Goal: Information Seeking & Learning: Learn about a topic

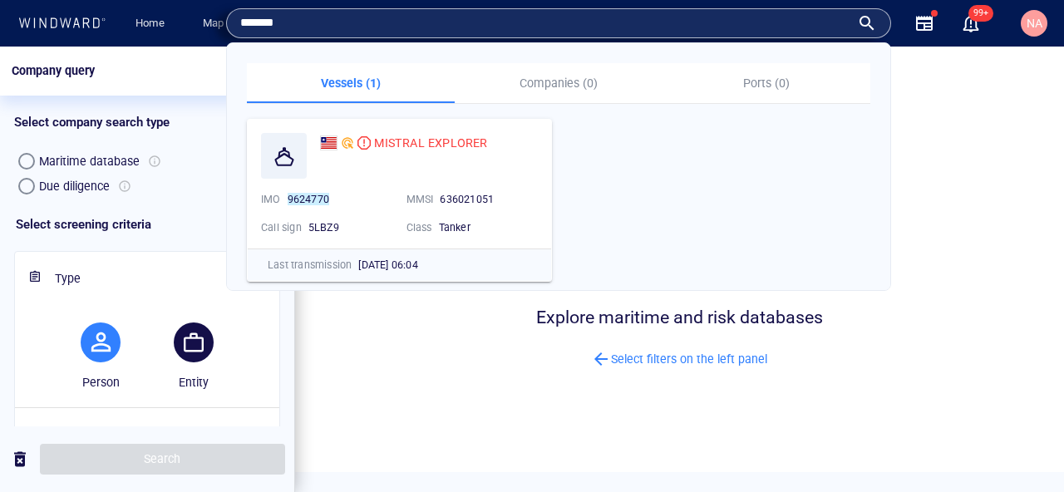
scroll to position [6, 0]
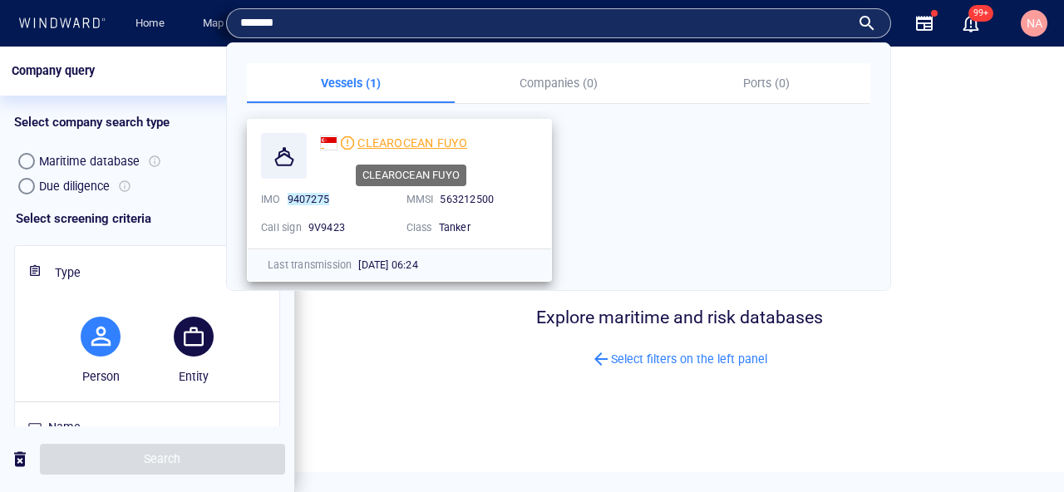
type input "*******"
click at [396, 141] on span "CLEAROCEAN FUYO" at bounding box center [413, 142] width 110 height 13
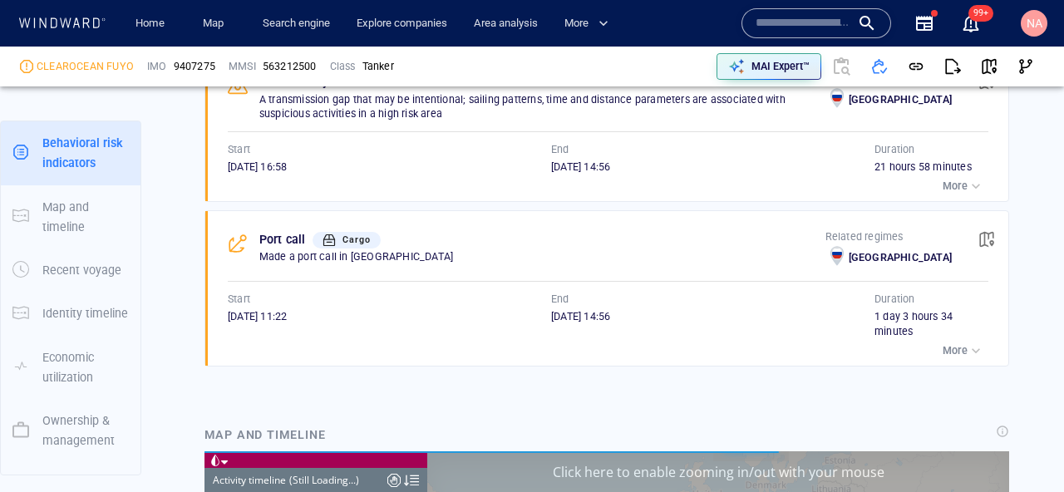
scroll to position [1240, 0]
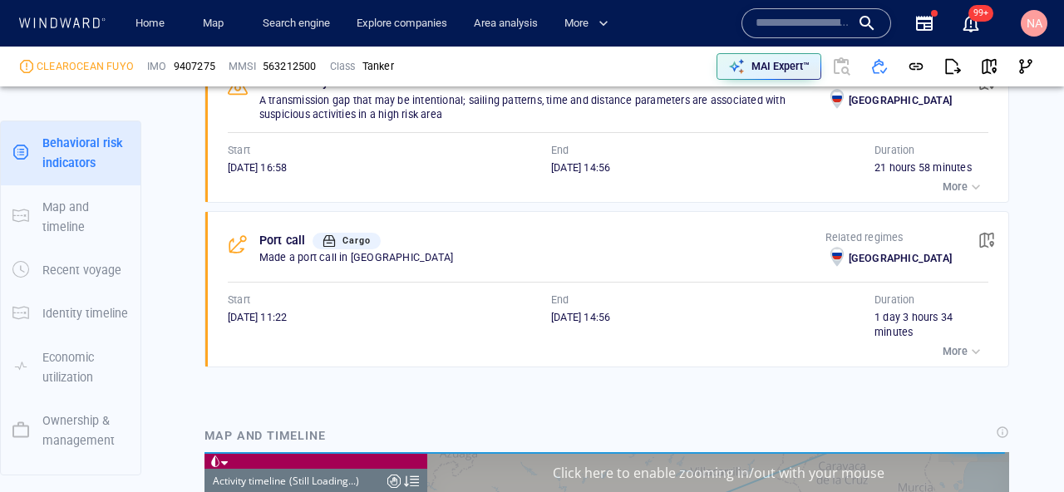
scroll to position [341044, 0]
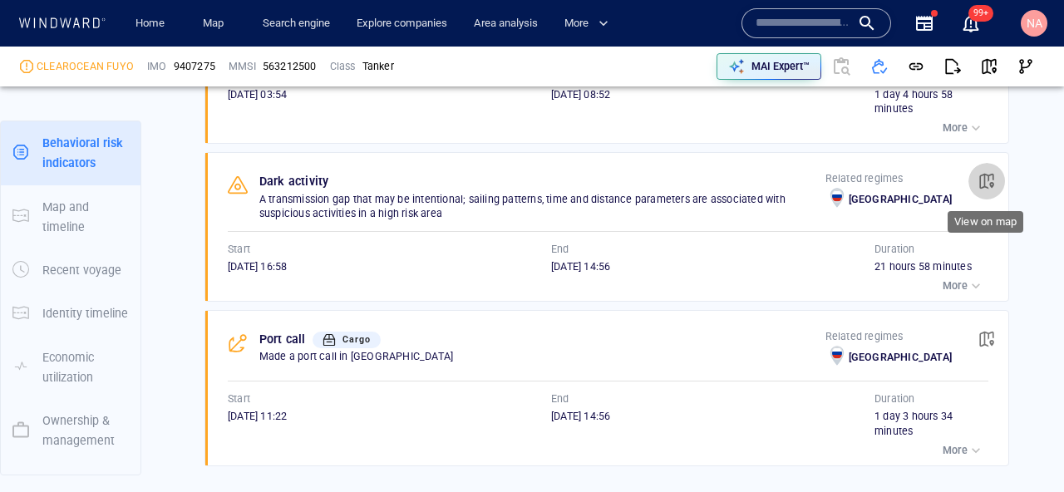
click at [988, 174] on span "button" at bounding box center [987, 181] width 17 height 17
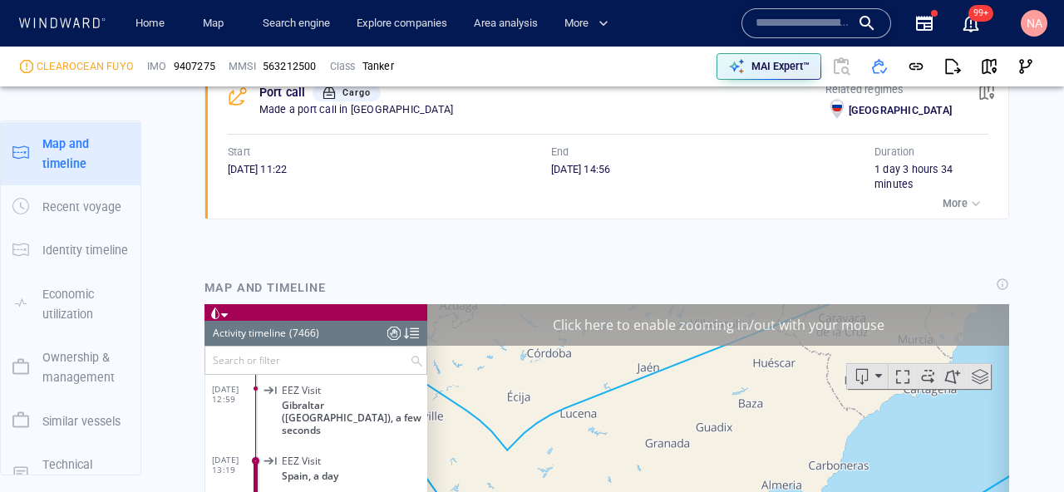
scroll to position [315370, 0]
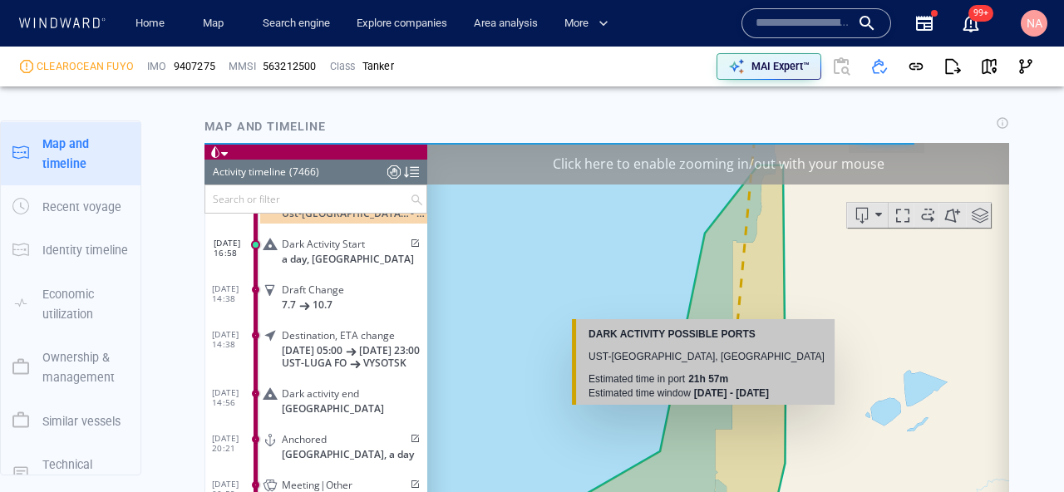
scroll to position [1529, 0]
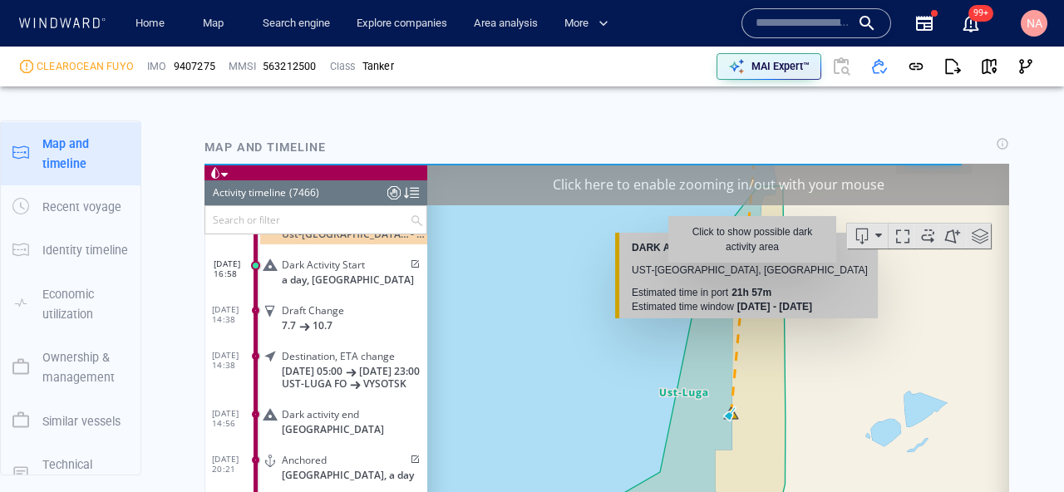
click at [755, 192] on div "Click here to enable zooming in/out with your mouse" at bounding box center [718, 184] width 582 height 42
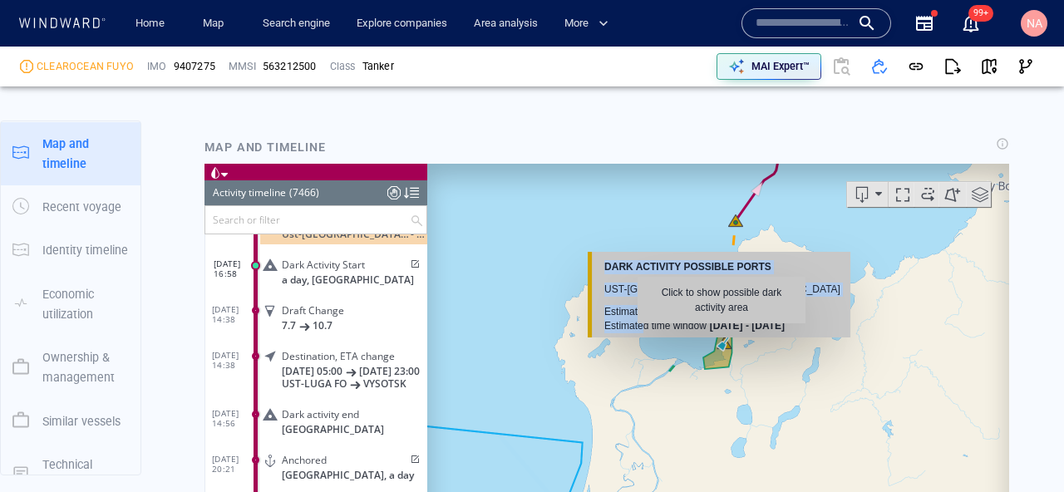
drag, startPoint x: 648, startPoint y: 330, endPoint x: 597, endPoint y: 336, distance: 51.1
click at [597, 336] on div "Dark Activity possible ports Ust-Luga, Russia Estimated time in port 21h 57m Es…" at bounding box center [719, 294] width 263 height 86
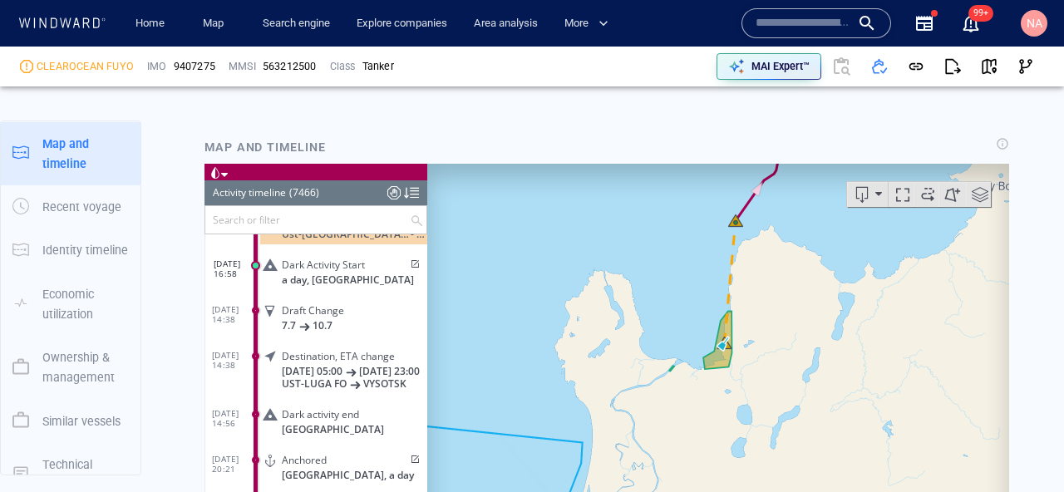
click at [709, 386] on canvas "Map" at bounding box center [718, 421] width 582 height 516
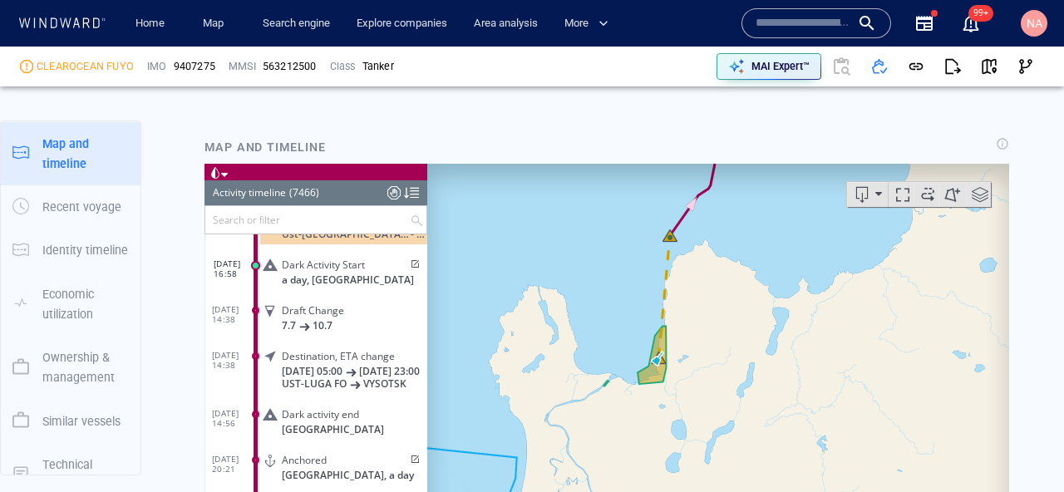
drag, startPoint x: 765, startPoint y: 337, endPoint x: 661, endPoint y: 377, distance: 111.4
click at [662, 376] on canvas "Map" at bounding box center [718, 421] width 582 height 516
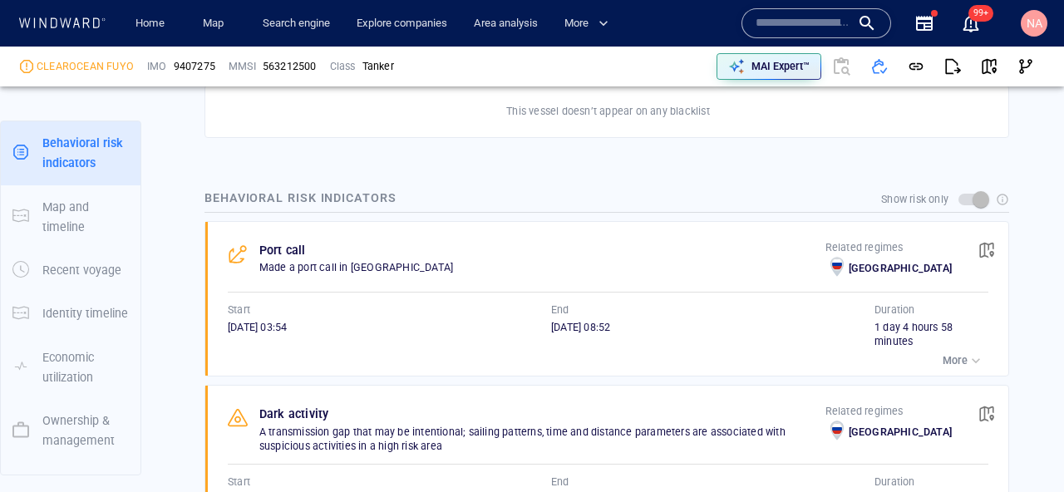
scroll to position [896, 0]
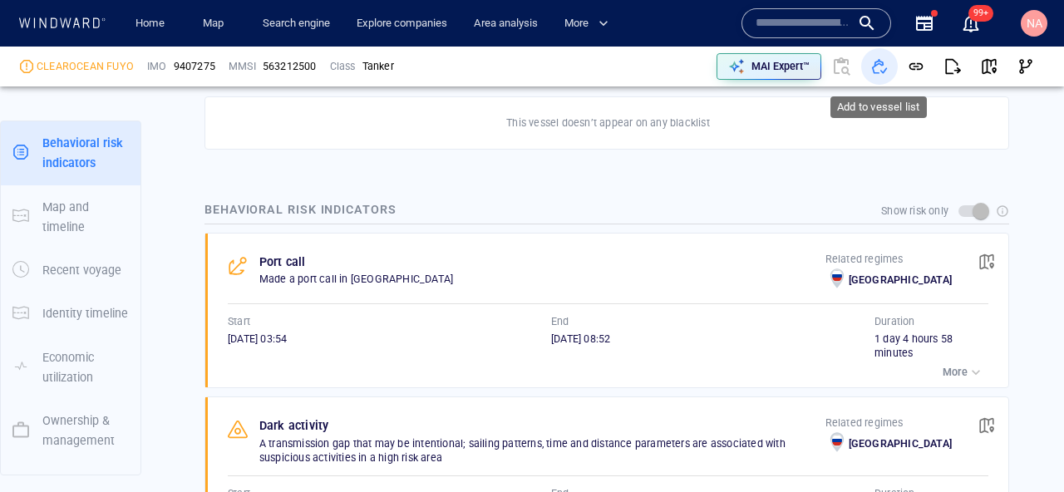
click at [882, 70] on span "button" at bounding box center [880, 66] width 17 height 17
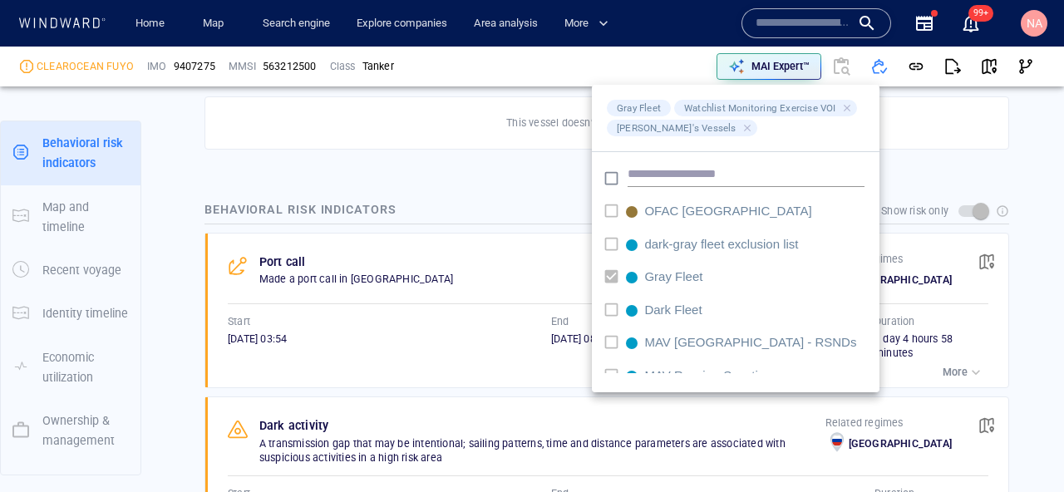
click at [949, 174] on div at bounding box center [532, 246] width 1064 height 492
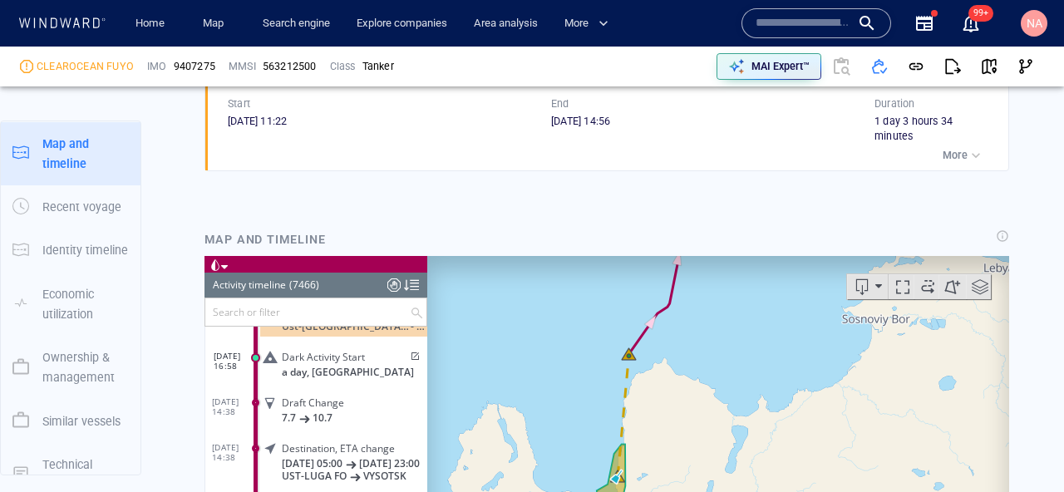
scroll to position [0, 0]
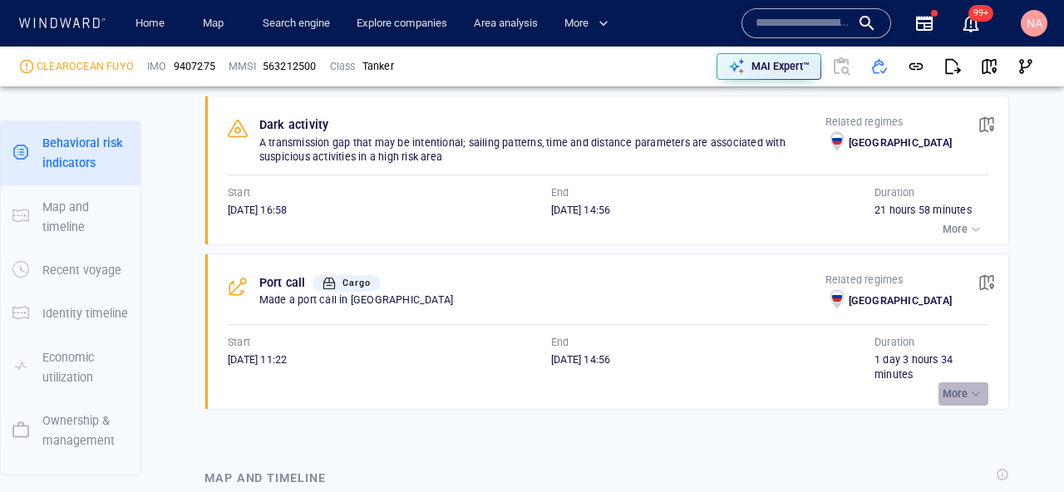
click at [957, 396] on p "More" at bounding box center [955, 394] width 25 height 15
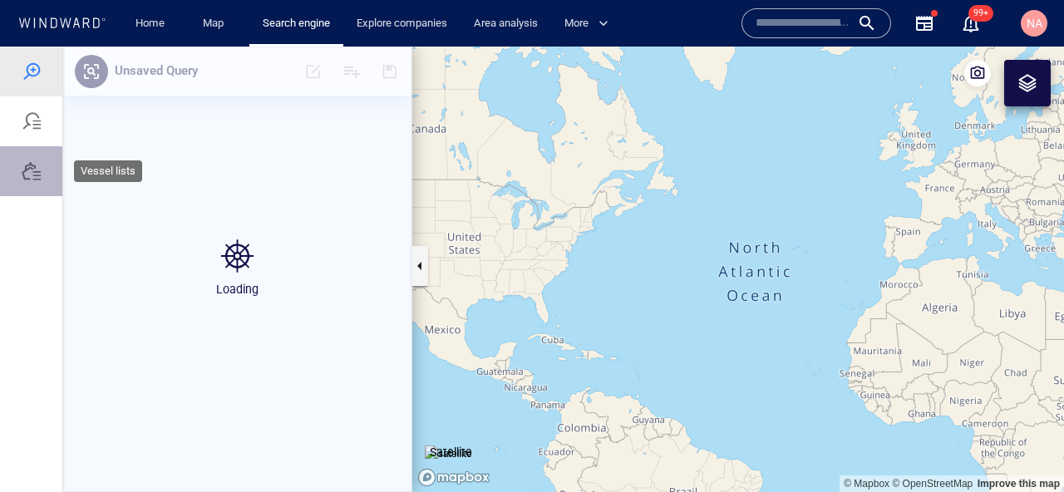
click at [44, 180] on div at bounding box center [31, 171] width 62 height 50
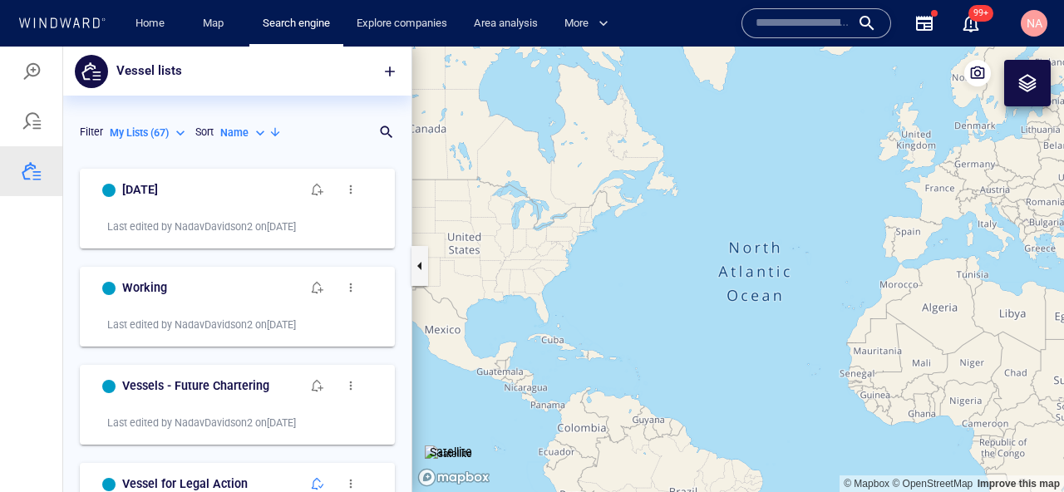
scroll to position [332, 348]
click at [159, 137] on p "My Lists ( 67 )" at bounding box center [139, 133] width 59 height 15
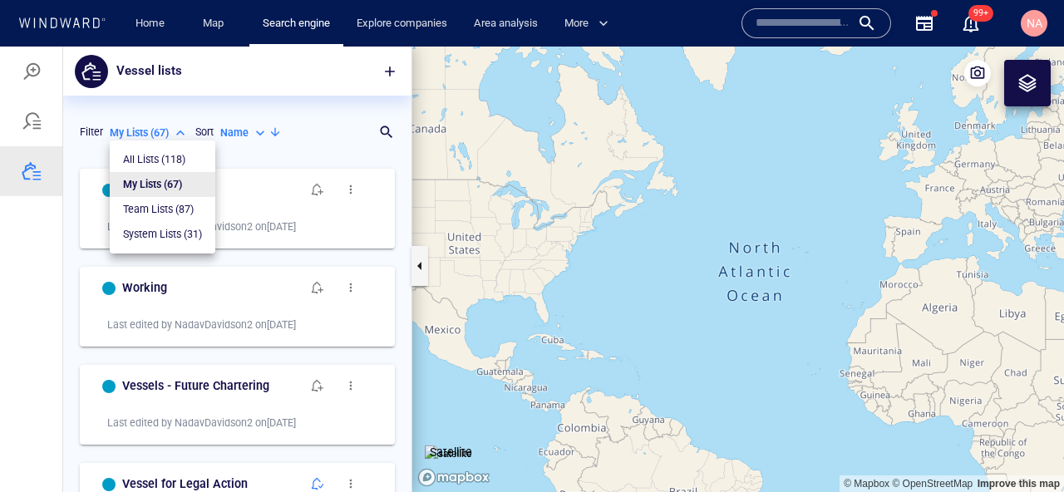
click at [173, 230] on p "System Lists ( 31 )" at bounding box center [162, 234] width 79 height 15
type input "**********"
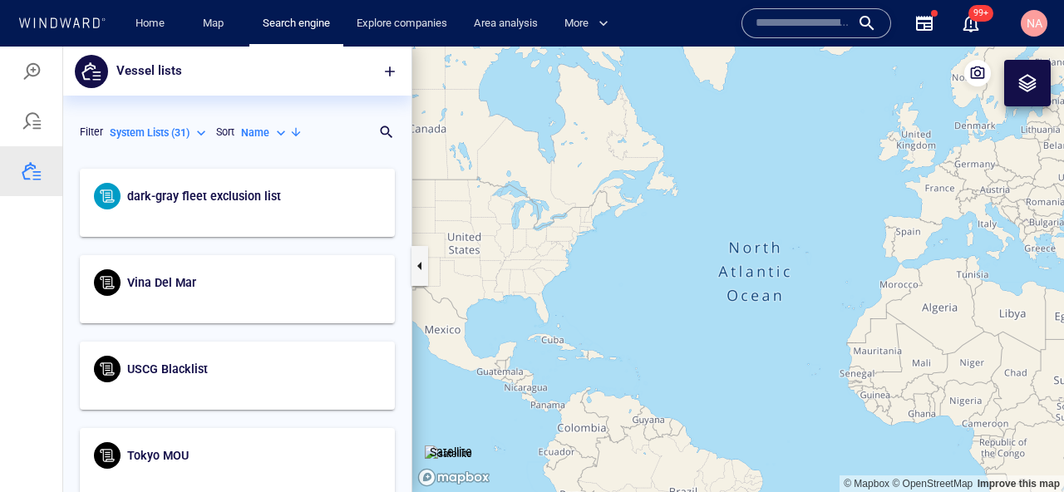
click at [273, 126] on div "Name" at bounding box center [265, 133] width 48 height 15
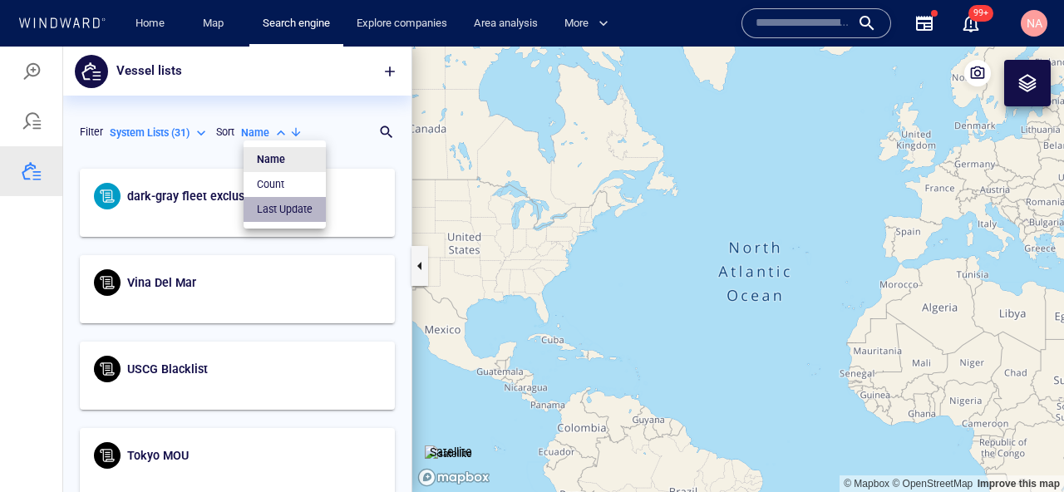
click at [290, 206] on p "Last Update" at bounding box center [285, 209] width 56 height 15
type input "*********"
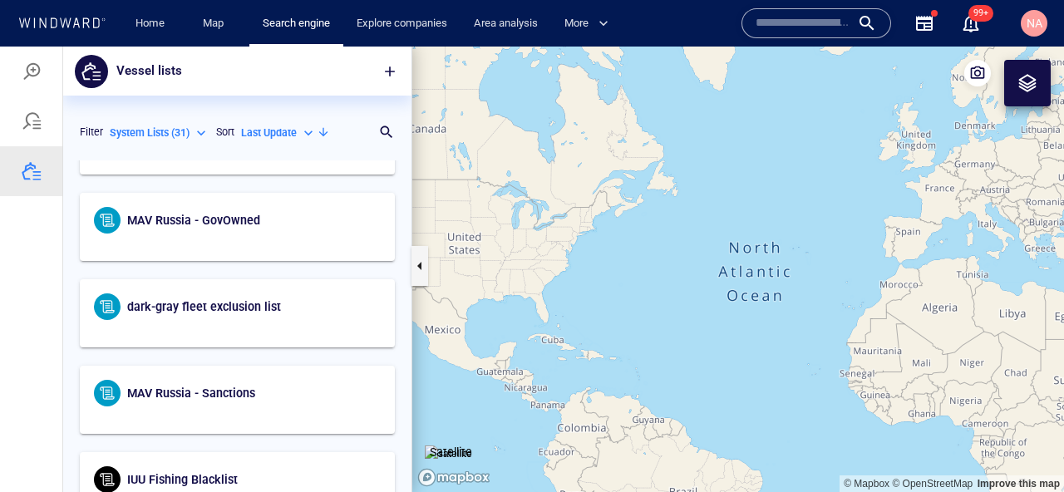
scroll to position [507, 0]
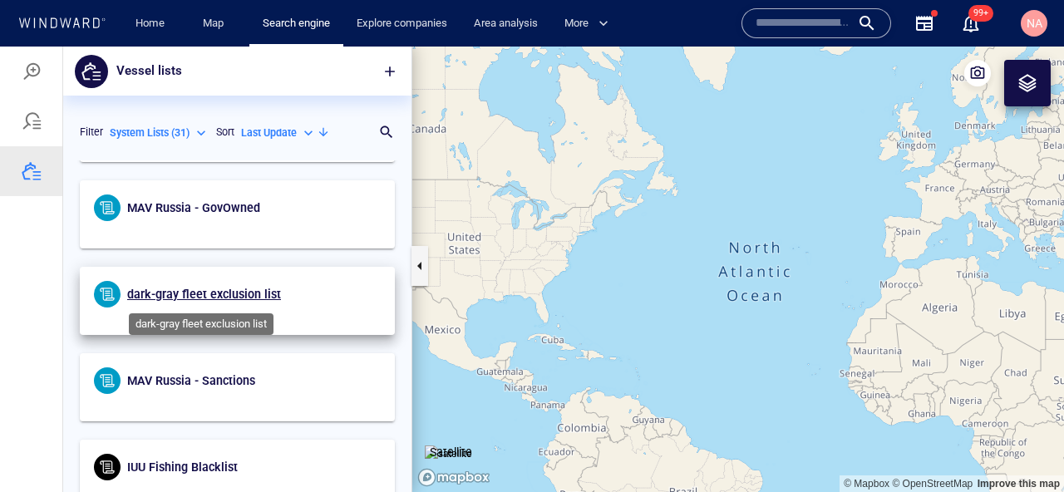
click at [168, 289] on span "dark-gray fleet exclusion list" at bounding box center [204, 294] width 154 height 13
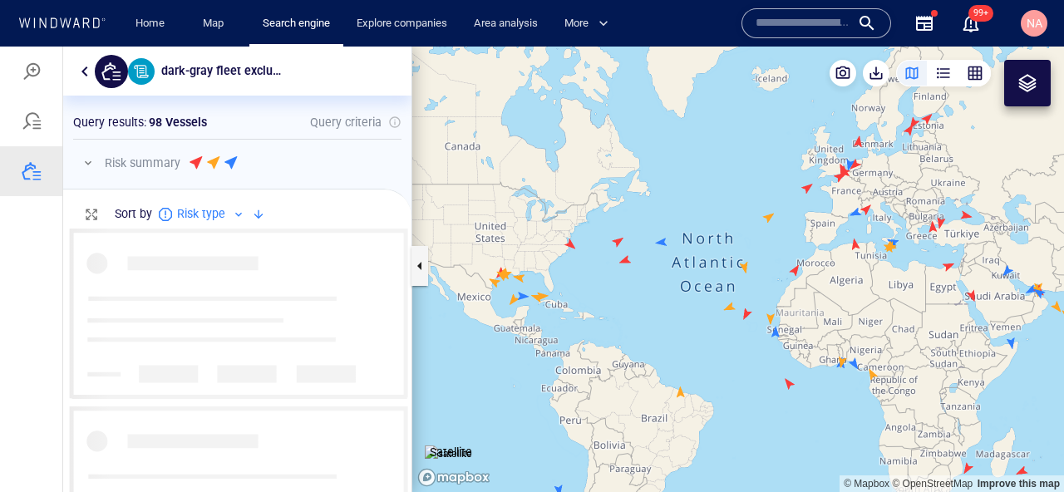
scroll to position [264, 348]
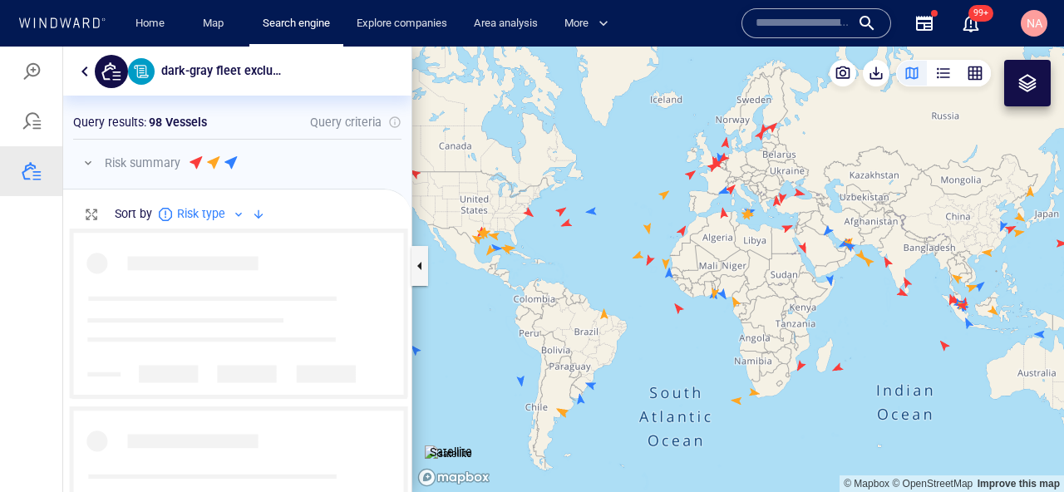
click at [110, 161] on p "Risk summary" at bounding box center [143, 163] width 76 height 20
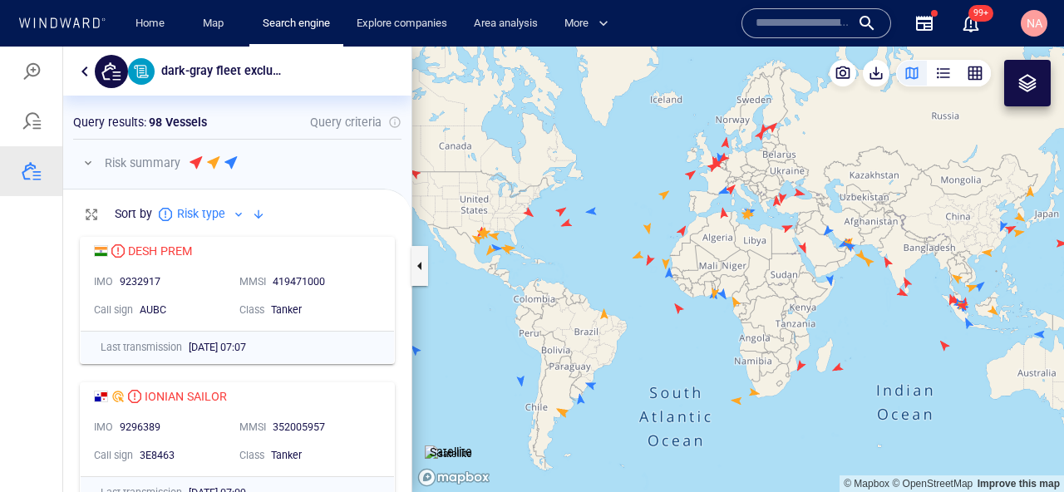
click at [99, 161] on div at bounding box center [89, 163] width 23 height 20
click at [86, 77] on button "button" at bounding box center [85, 72] width 20 height 20
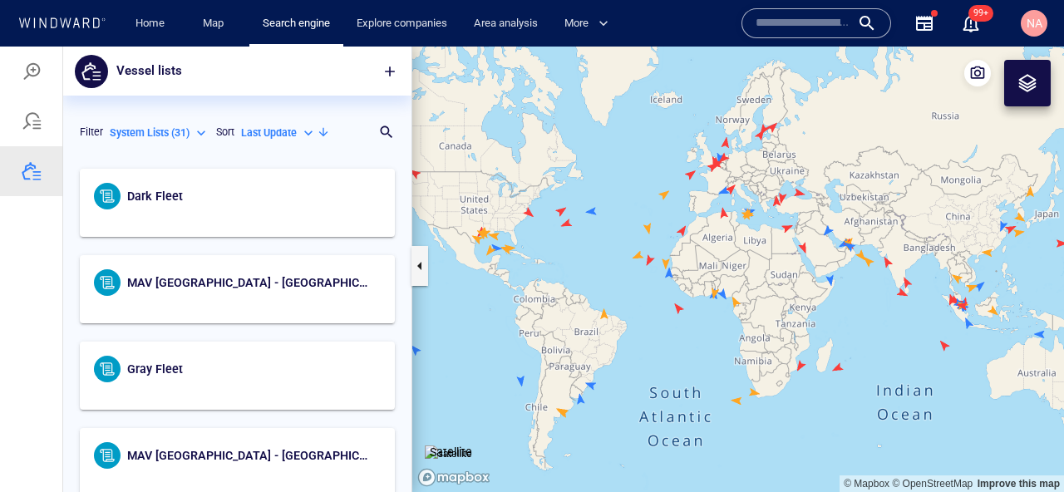
scroll to position [332, 348]
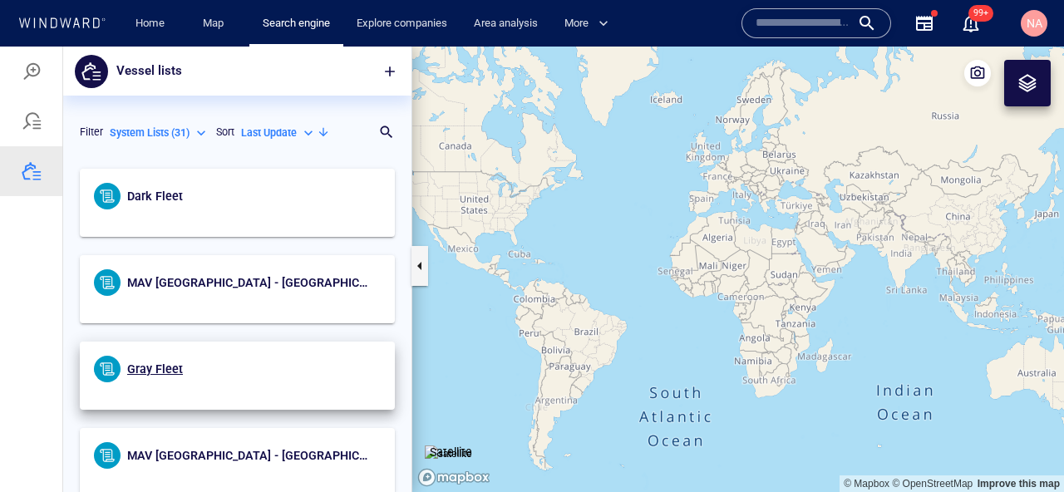
click at [177, 359] on h6 "Gray Fleet" at bounding box center [155, 369] width 56 height 21
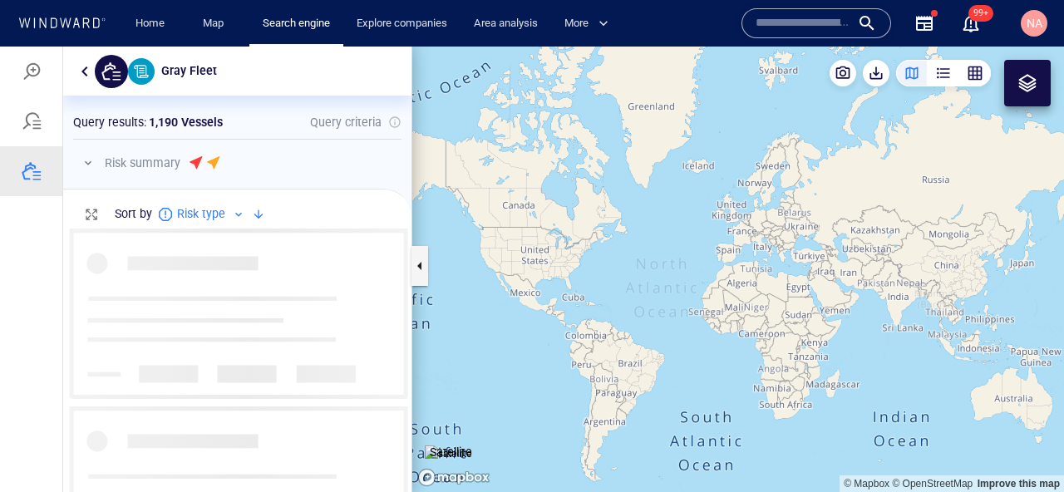
scroll to position [264, 348]
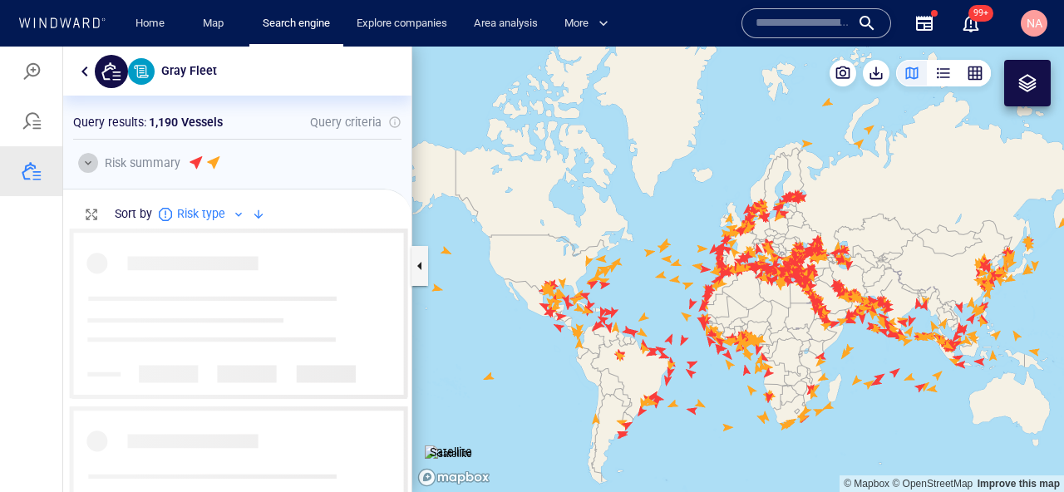
click at [95, 160] on button "button" at bounding box center [88, 163] width 20 height 20
